Goal: Task Accomplishment & Management: Use online tool/utility

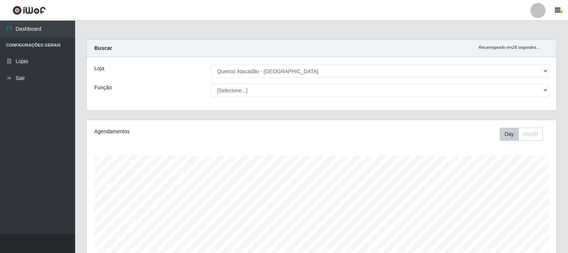
select select "464"
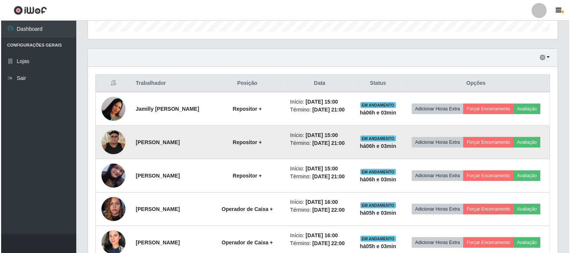
scroll to position [156, 470]
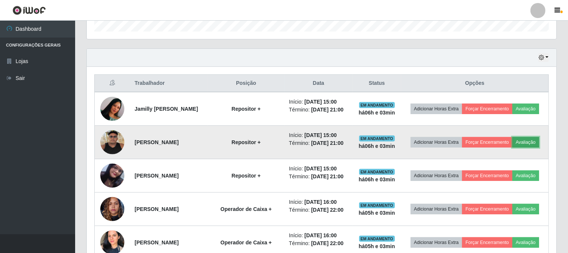
click at [513, 148] on button "Avaliação" at bounding box center [526, 142] width 27 height 11
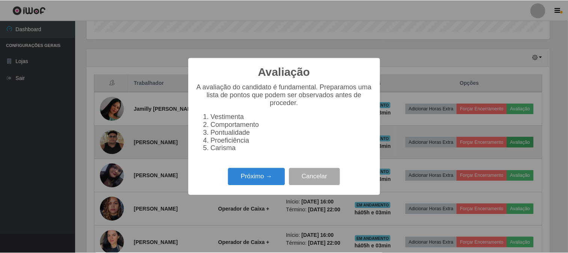
scroll to position [156, 465]
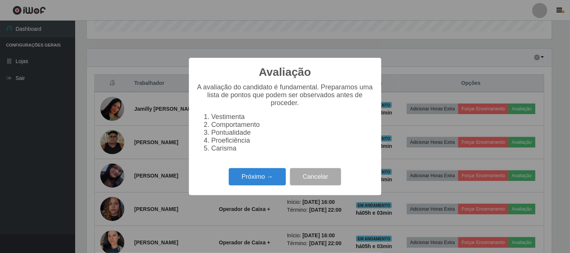
click at [434, 115] on div "Avaliação × A avaliação do candidato é fundamental. Preparamos uma lista de pon…" at bounding box center [285, 126] width 570 height 253
click at [304, 180] on button "Cancelar" at bounding box center [315, 177] width 51 height 18
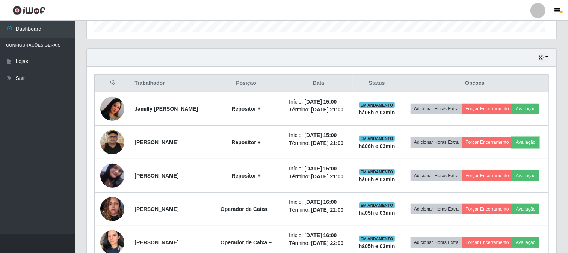
scroll to position [156, 470]
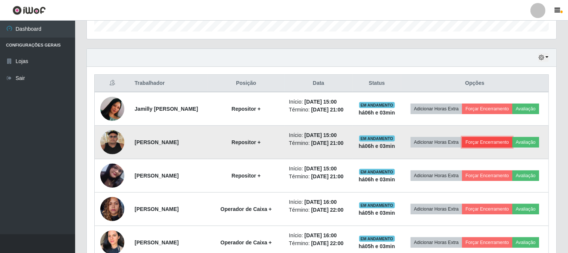
click at [509, 143] on button "Forçar Encerramento" at bounding box center [487, 142] width 50 height 11
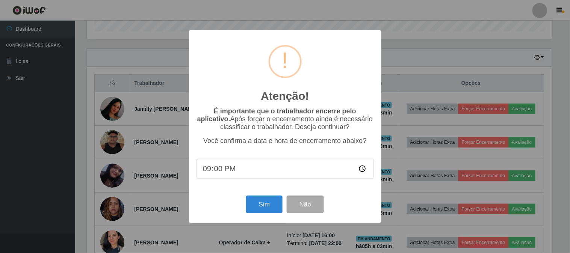
click at [268, 215] on div "Sim Não" at bounding box center [285, 204] width 177 height 21
click at [266, 213] on button "Sim" at bounding box center [264, 205] width 36 height 18
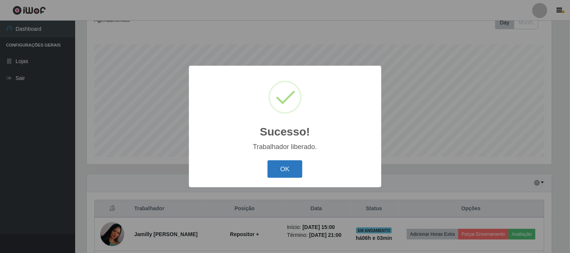
click at [279, 175] on button "OK" at bounding box center [285, 169] width 35 height 18
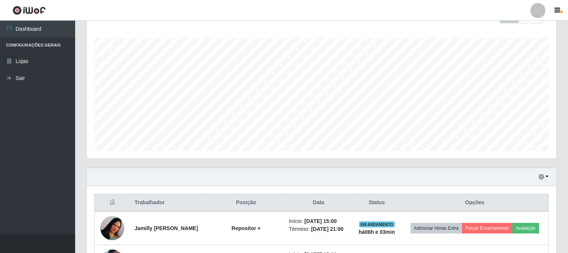
scroll to position [195, 0]
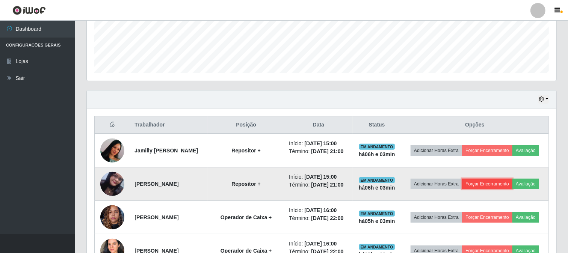
click at [498, 185] on button "Forçar Encerramento" at bounding box center [487, 184] width 50 height 11
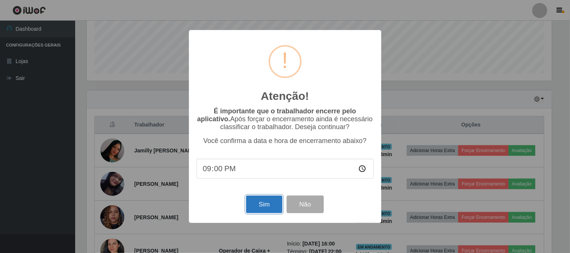
click at [265, 208] on button "Sim" at bounding box center [264, 205] width 36 height 18
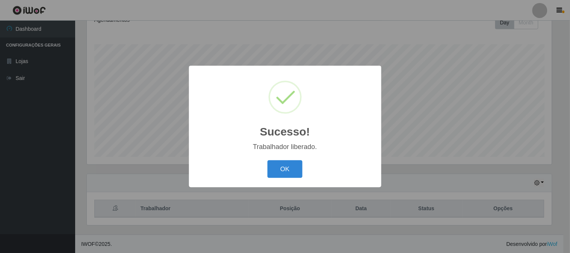
click at [277, 171] on button "OK" at bounding box center [285, 169] width 35 height 18
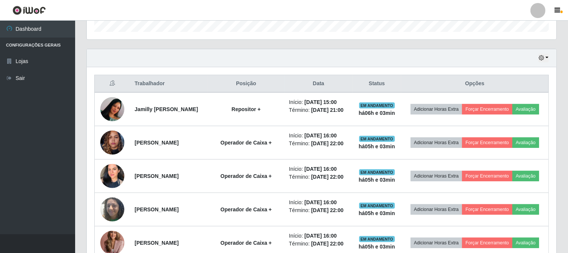
scroll to position [237, 0]
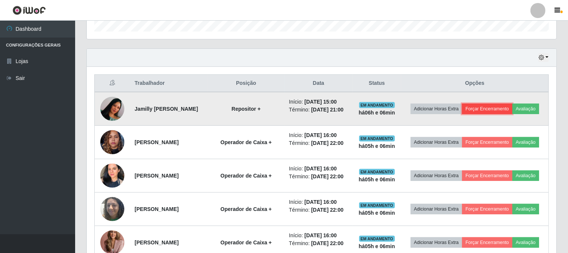
click at [513, 107] on button "Forçar Encerramento" at bounding box center [487, 109] width 50 height 11
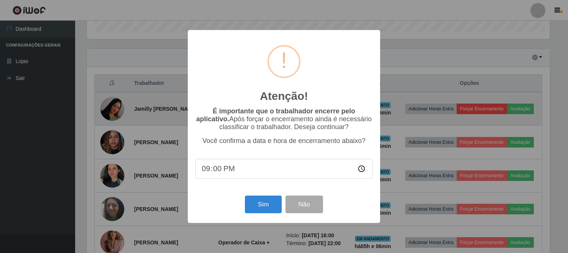
scroll to position [156, 465]
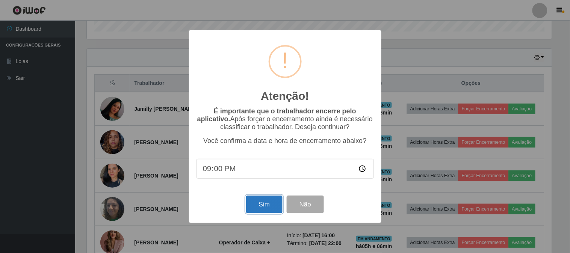
click at [266, 205] on button "Sim" at bounding box center [264, 205] width 36 height 18
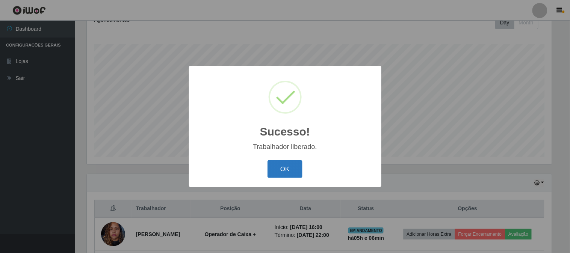
click at [299, 172] on button "OK" at bounding box center [285, 169] width 35 height 18
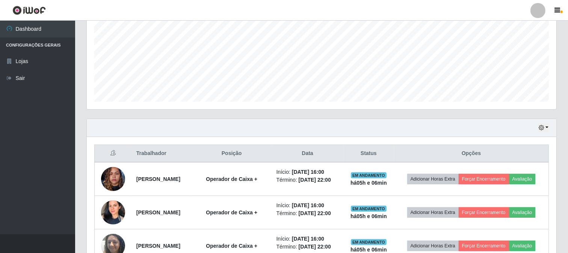
scroll to position [112, 0]
